Goal: Task Accomplishment & Management: Manage account settings

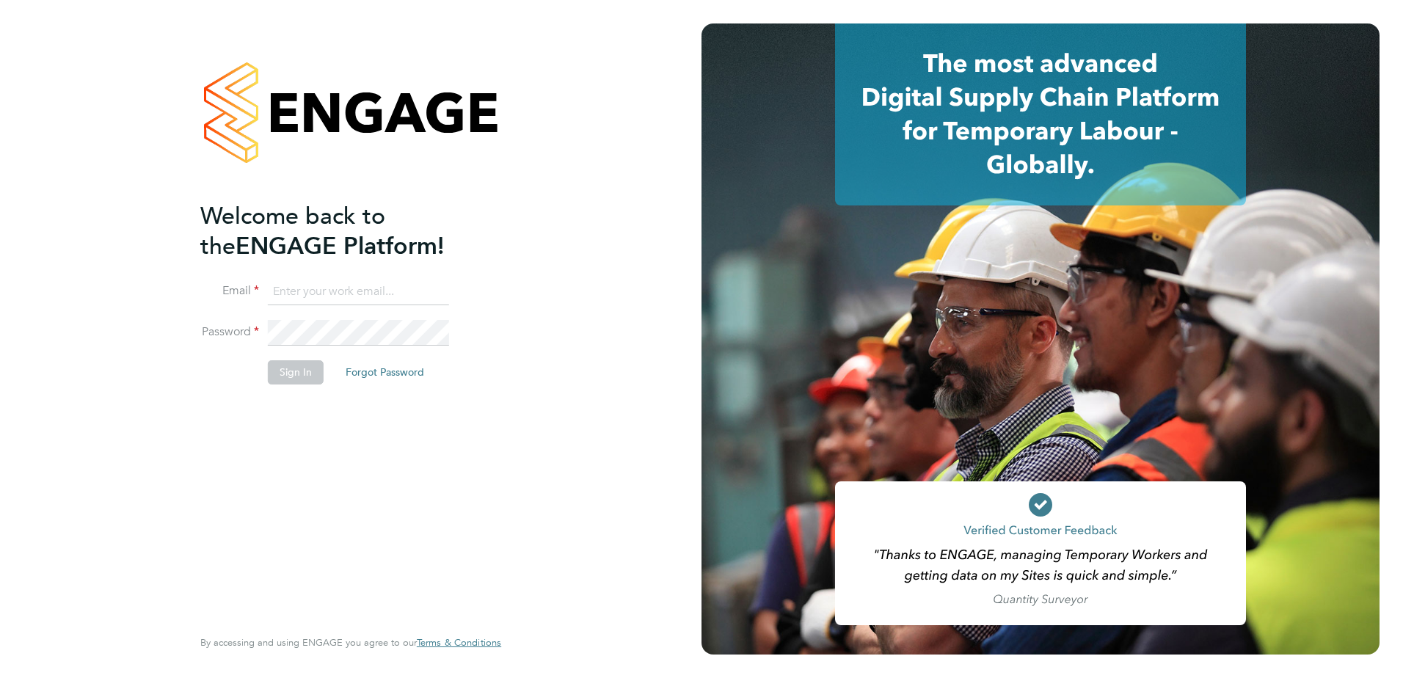
click at [355, 286] on input at bounding box center [358, 292] width 181 height 26
type input "[PERSON_NAME][EMAIL_ADDRESS][PERSON_NAME][DOMAIN_NAME]"
click at [314, 347] on li "Password" at bounding box center [343, 340] width 286 height 41
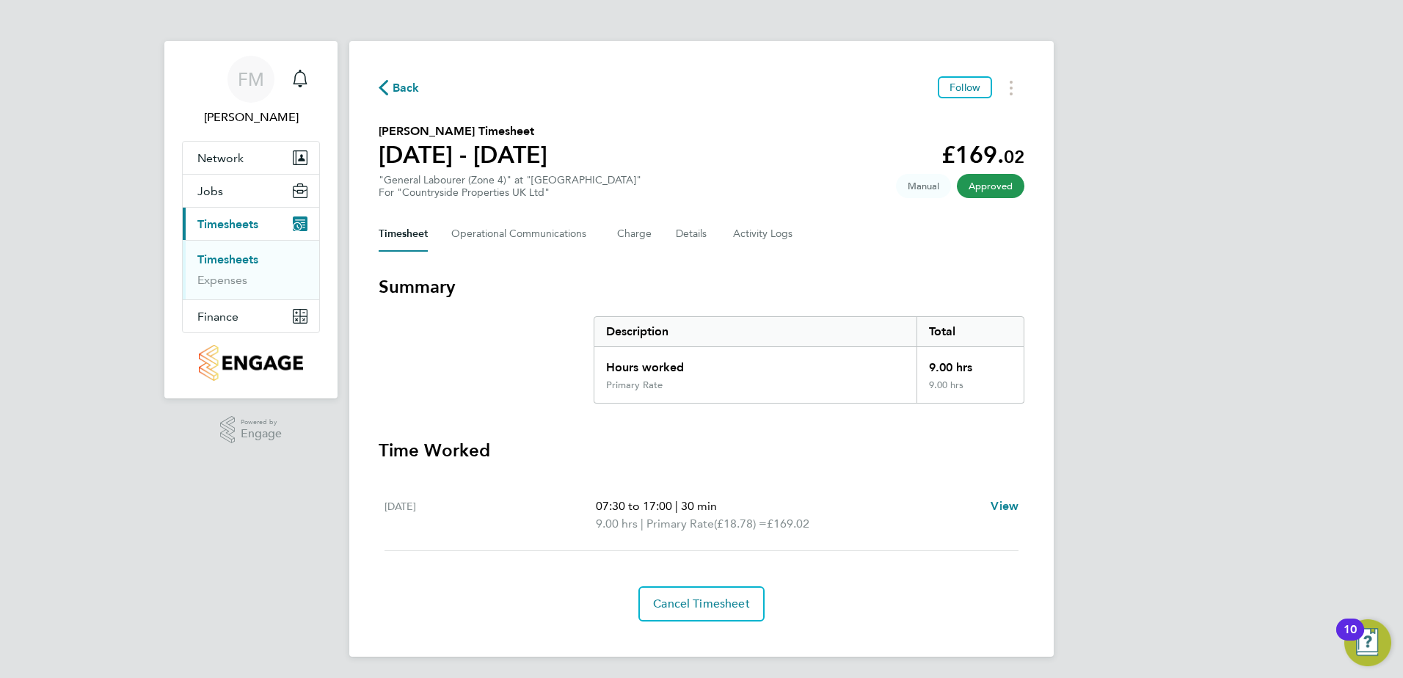
click at [798, 258] on div "Back Follow [PERSON_NAME] Timesheet [DATE] - [DATE] £169. 02 "General Labourer …" at bounding box center [701, 349] width 705 height 616
click at [637, 236] on button "Charge" at bounding box center [634, 234] width 35 height 35
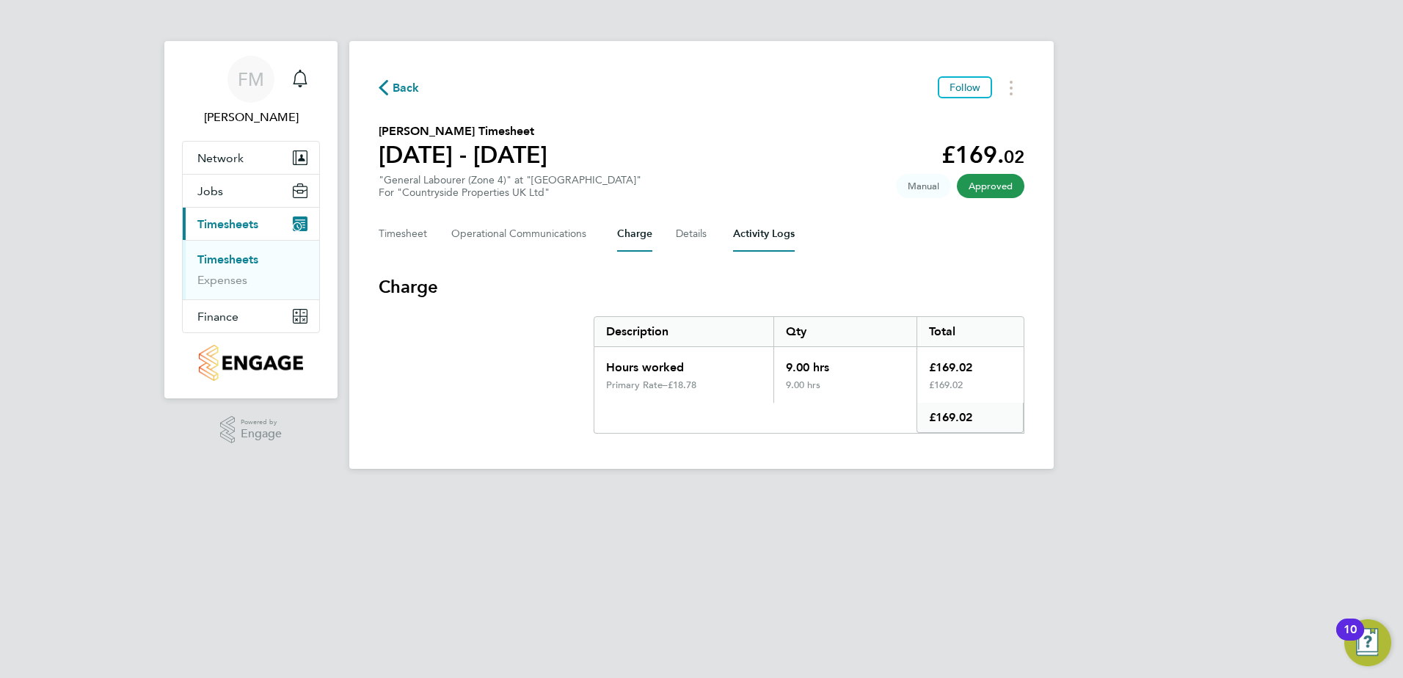
click at [763, 233] on Logs-tab "Activity Logs" at bounding box center [764, 234] width 62 height 35
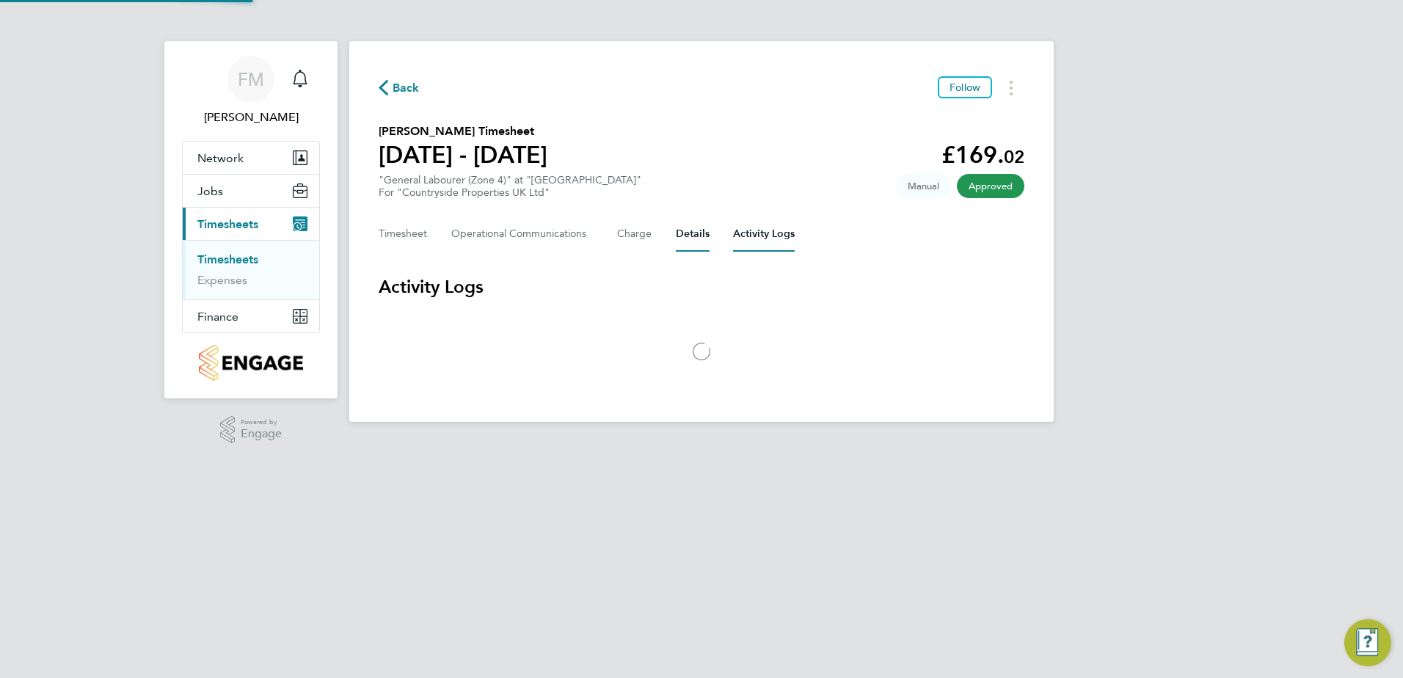
click at [694, 236] on button "Details" at bounding box center [693, 234] width 34 height 35
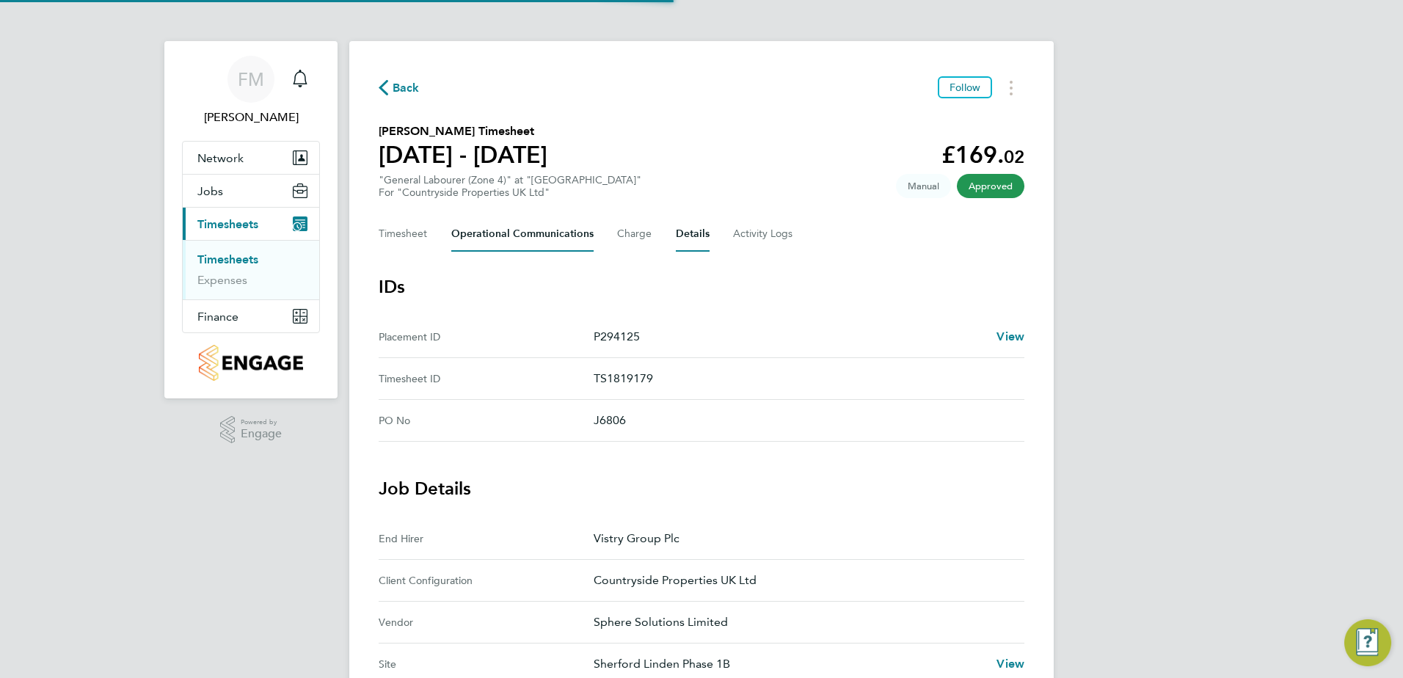
click at [526, 234] on Communications-tab "Operational Communications" at bounding box center [522, 234] width 142 height 35
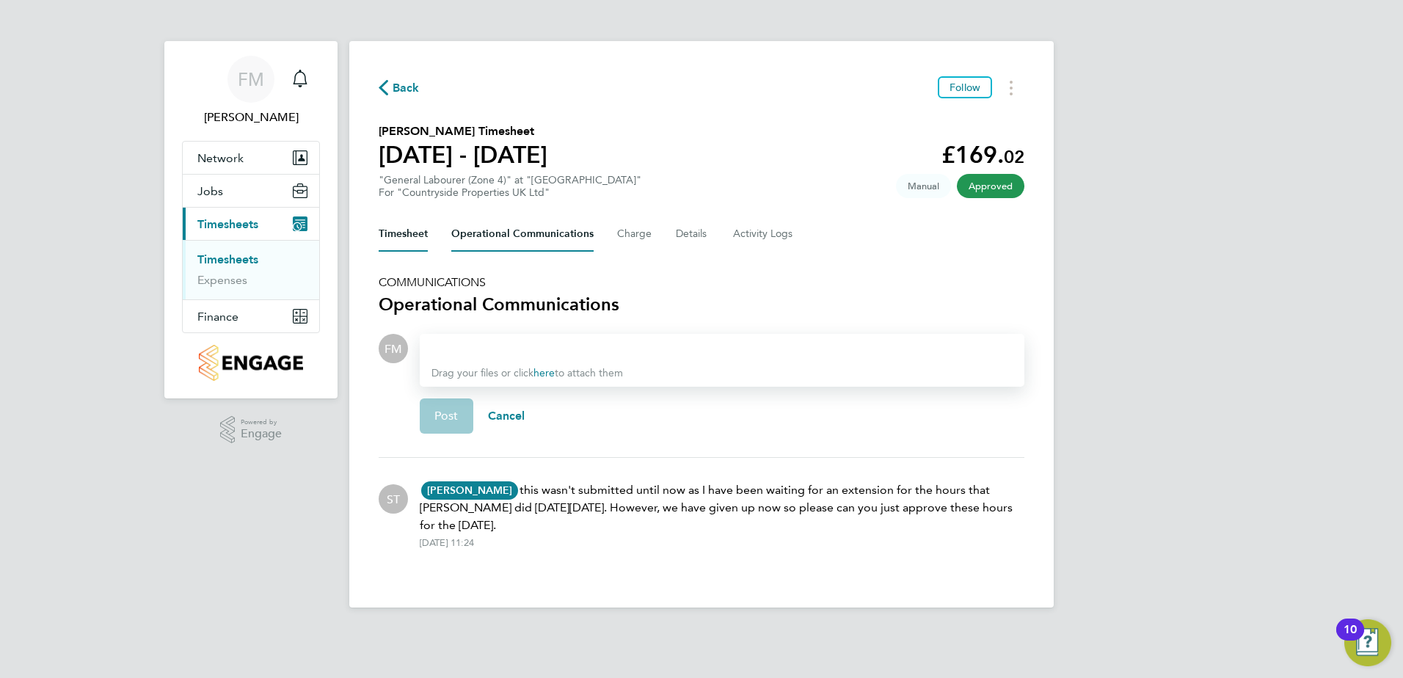
click at [415, 230] on button "Timesheet" at bounding box center [403, 234] width 49 height 35
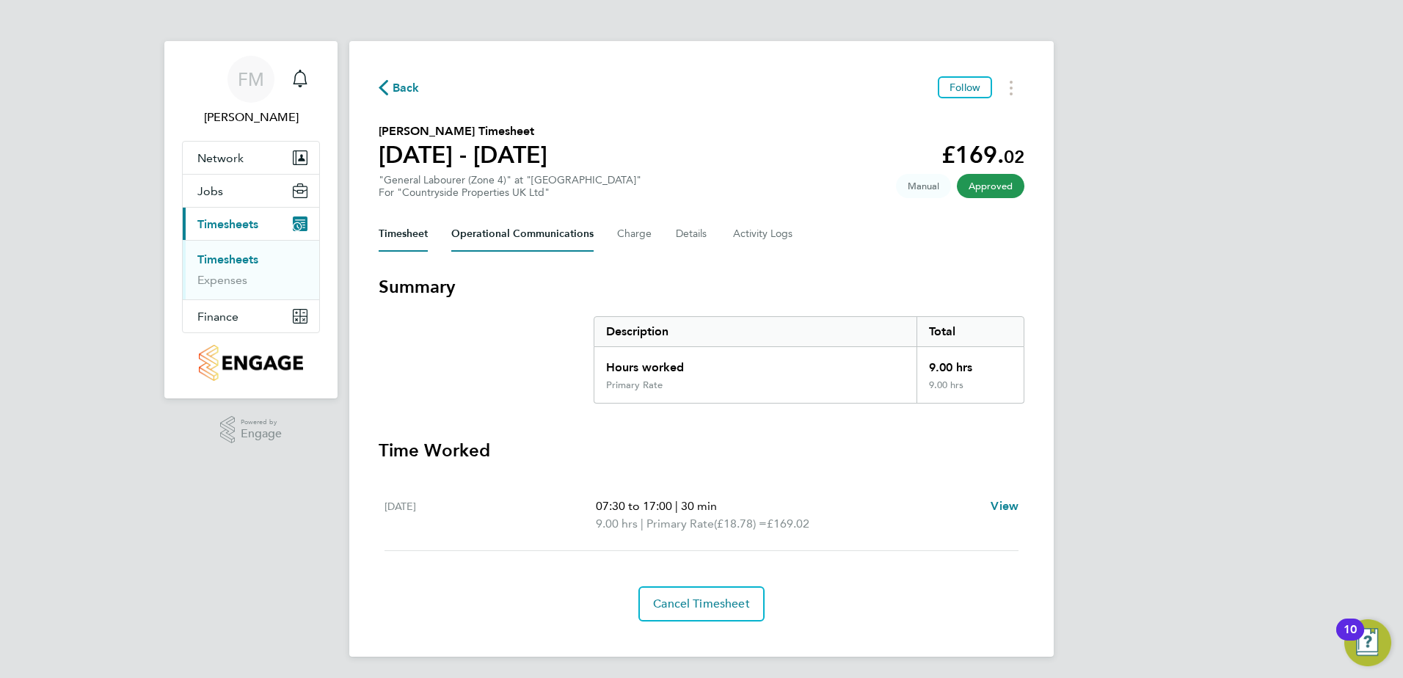
click at [499, 238] on Communications-tab "Operational Communications" at bounding box center [522, 234] width 142 height 35
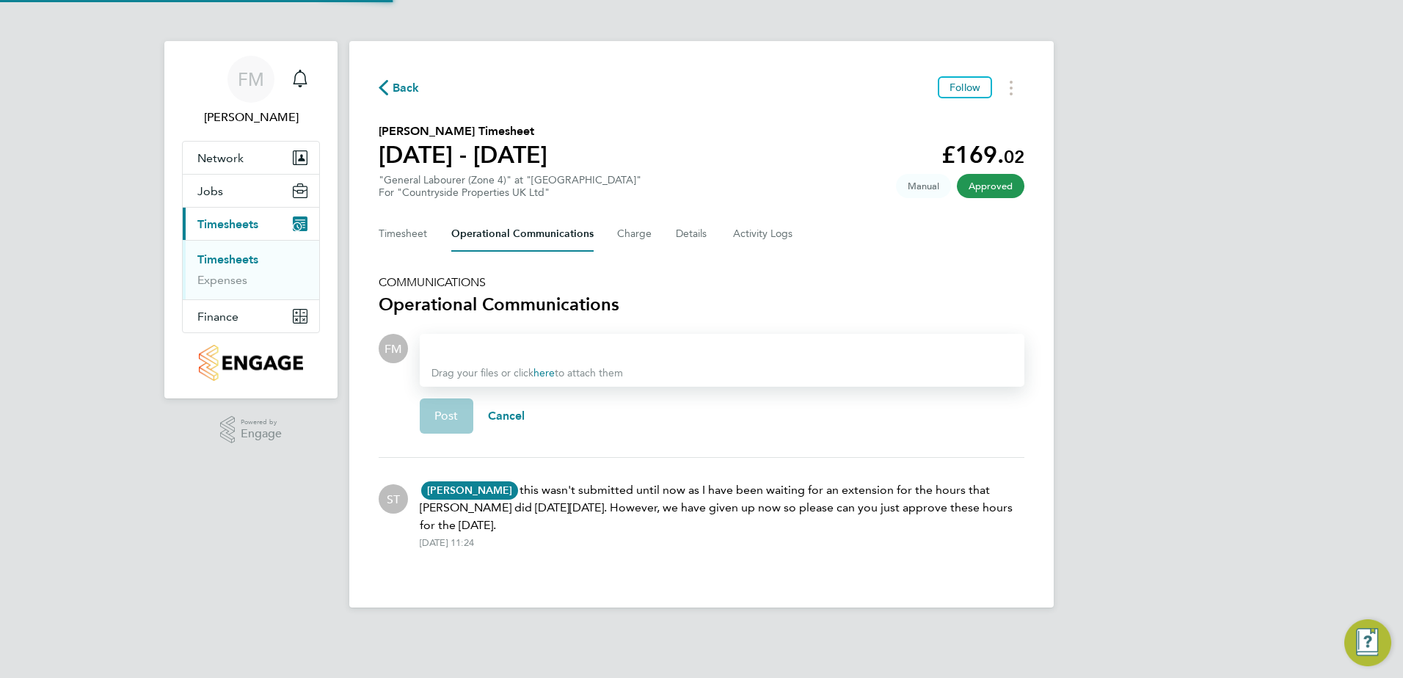
click at [653, 245] on div "Timesheet Operational Communications Charge Details Activity Logs" at bounding box center [702, 234] width 646 height 35
click at [691, 239] on button "Details" at bounding box center [693, 234] width 34 height 35
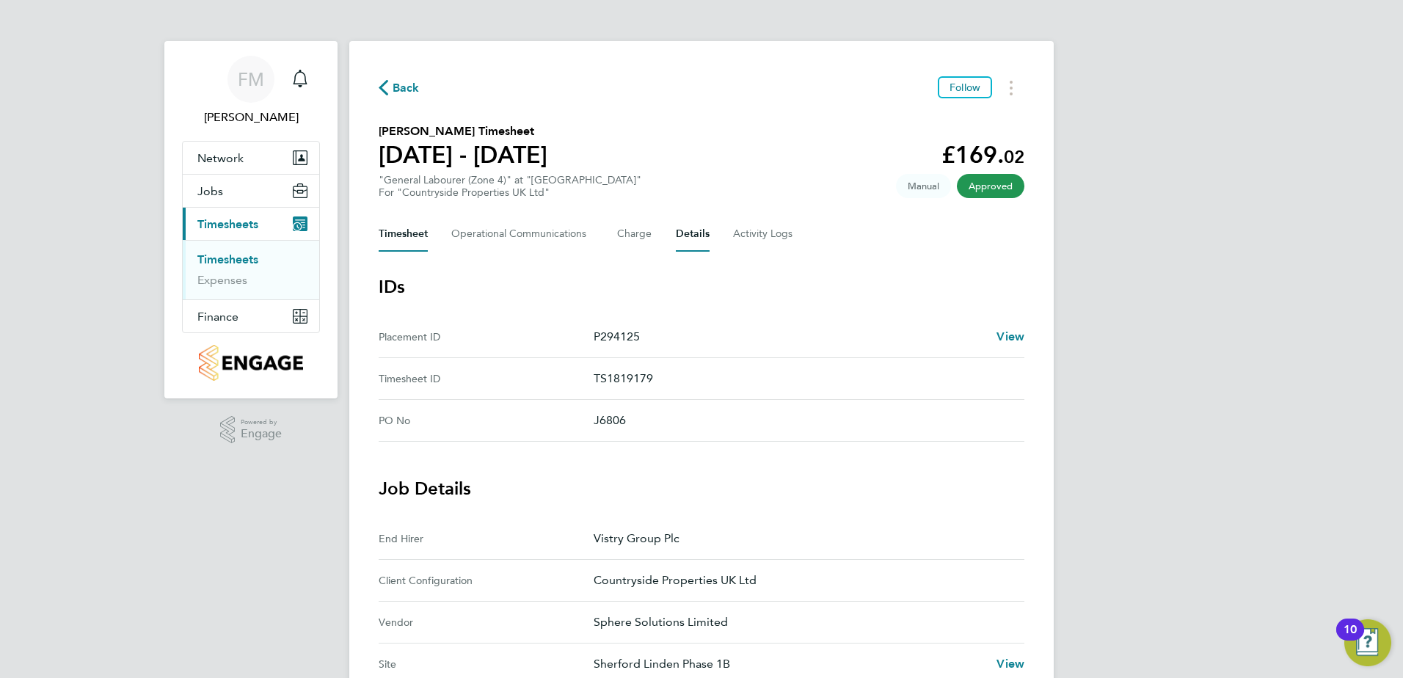
click at [427, 238] on button "Timesheet" at bounding box center [403, 234] width 49 height 35
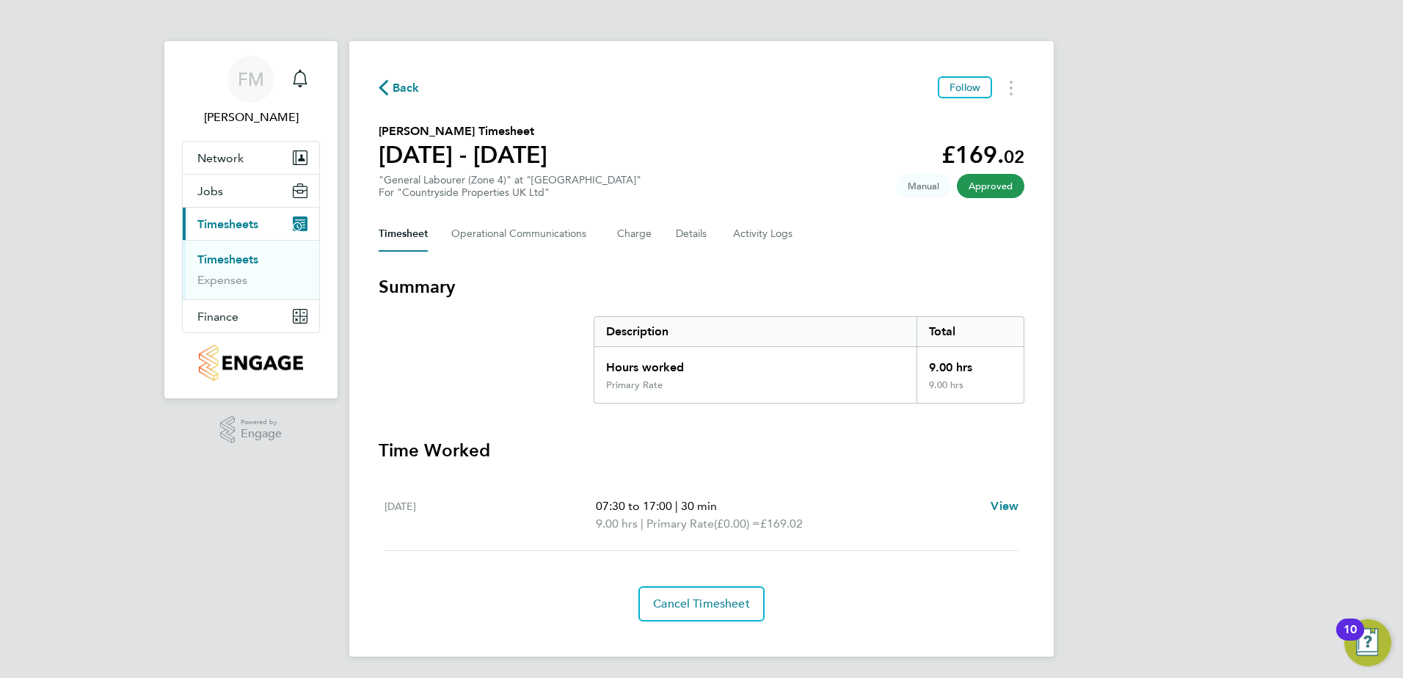
drag, startPoint x: 382, startPoint y: 511, endPoint x: 453, endPoint y: 514, distance: 70.5
click at [453, 514] on ul "Mon 30 Jun 07:30 to 17:00 | 30 min 9.00 hrs | Primary Rate (£0.00) = £169.02 Vi…" at bounding box center [702, 515] width 646 height 71
drag, startPoint x: 453, startPoint y: 514, endPoint x: 488, endPoint y: 521, distance: 36.0
click at [488, 521] on div "[DATE]" at bounding box center [490, 515] width 211 height 35
